Goal: Submit feedback/report problem

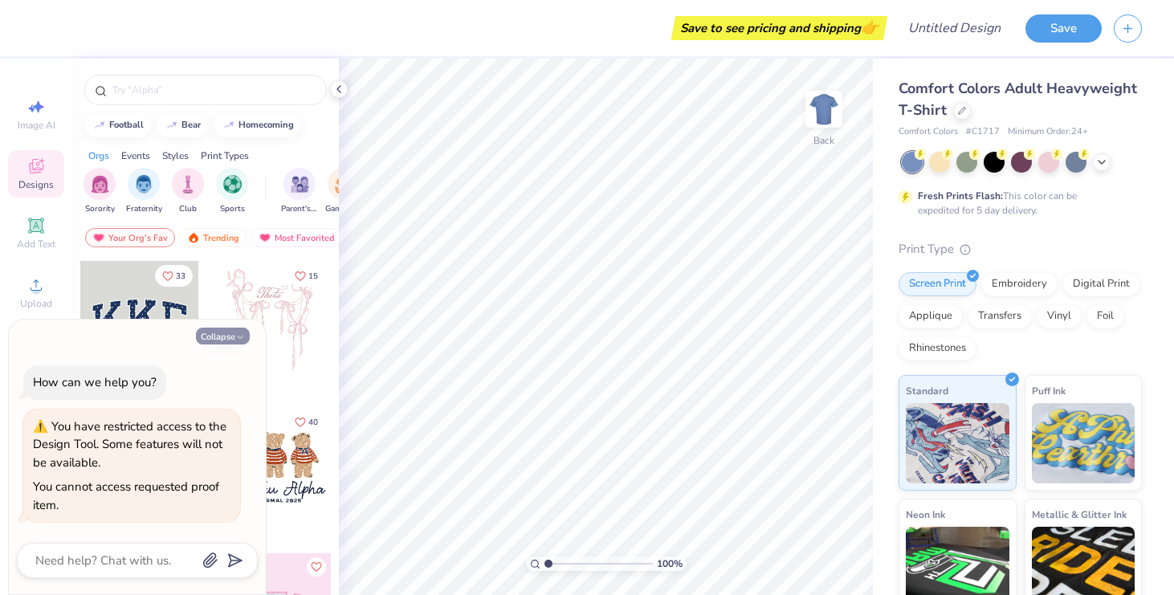
click at [244, 337] on icon "button" at bounding box center [240, 338] width 10 height 10
type textarea "x"
